Goal: Information Seeking & Learning: Learn about a topic

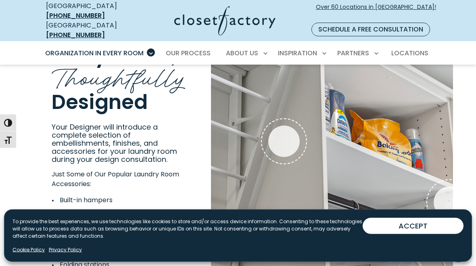
scroll to position [1396, 0]
click at [285, 125] on div "Drying Rack" at bounding box center [283, 140] width 31 height 31
click at [289, 123] on span "Interactive Gallery" at bounding box center [283, 141] width 37 height 37
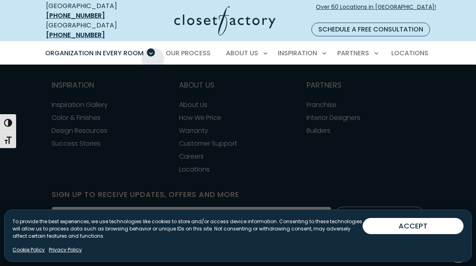
scroll to position [37, 0]
click at [73, 160] on span "Laundry Room" at bounding box center [72, 164] width 45 height 8
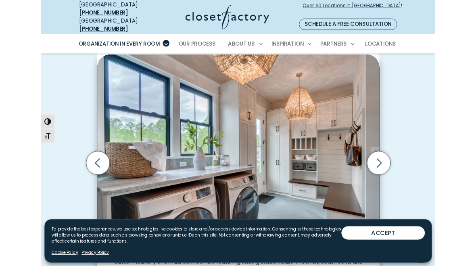
scroll to position [218, 0]
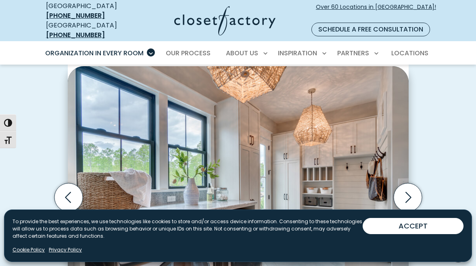
click at [409, 192] on icon "Next slide" at bounding box center [408, 197] width 6 height 11
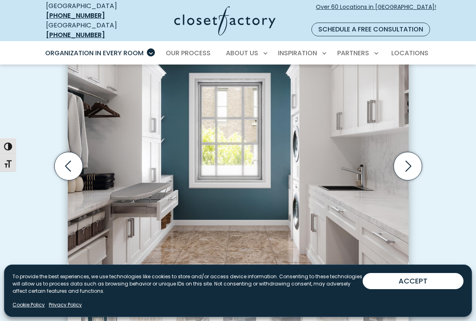
scroll to position [250, 0]
click at [413, 152] on icon "Next slide" at bounding box center [407, 166] width 28 height 28
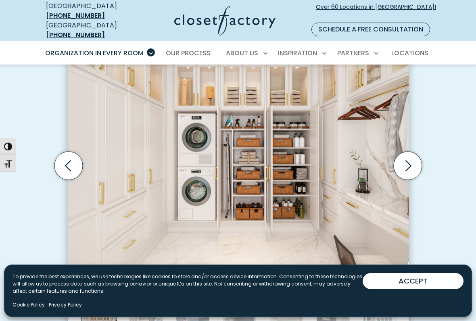
click at [411, 155] on icon "Next slide" at bounding box center [407, 166] width 28 height 28
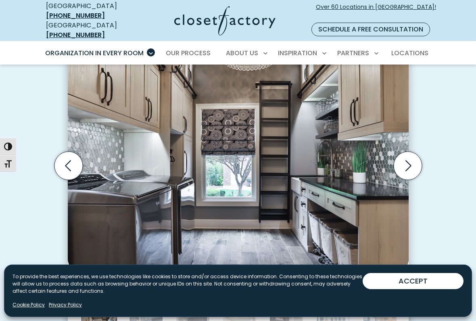
click at [410, 152] on icon "Next slide" at bounding box center [407, 166] width 28 height 28
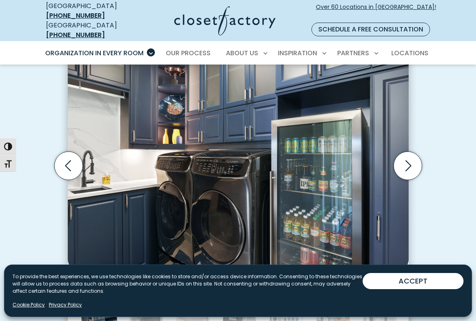
click at [412, 152] on icon "Next slide" at bounding box center [407, 166] width 28 height 28
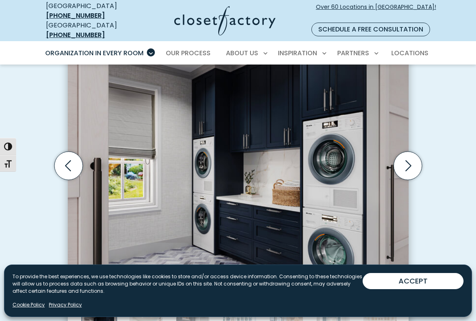
click at [408, 154] on icon "Next slide" at bounding box center [407, 166] width 28 height 28
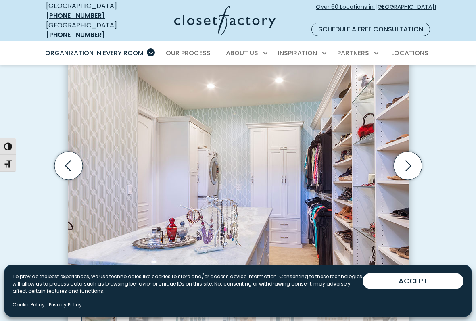
click at [412, 152] on icon "Next slide" at bounding box center [407, 166] width 28 height 28
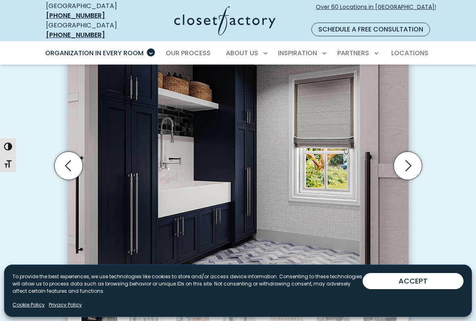
click at [414, 152] on icon "Next slide" at bounding box center [407, 166] width 28 height 28
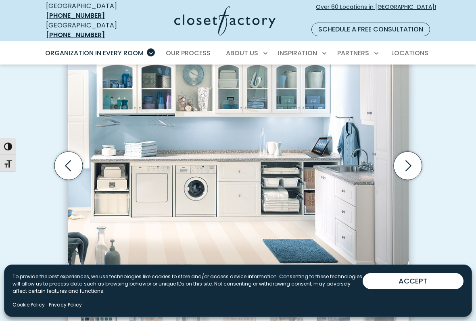
click at [414, 153] on icon "Next slide" at bounding box center [407, 166] width 28 height 28
